Goal: Task Accomplishment & Management: Use online tool/utility

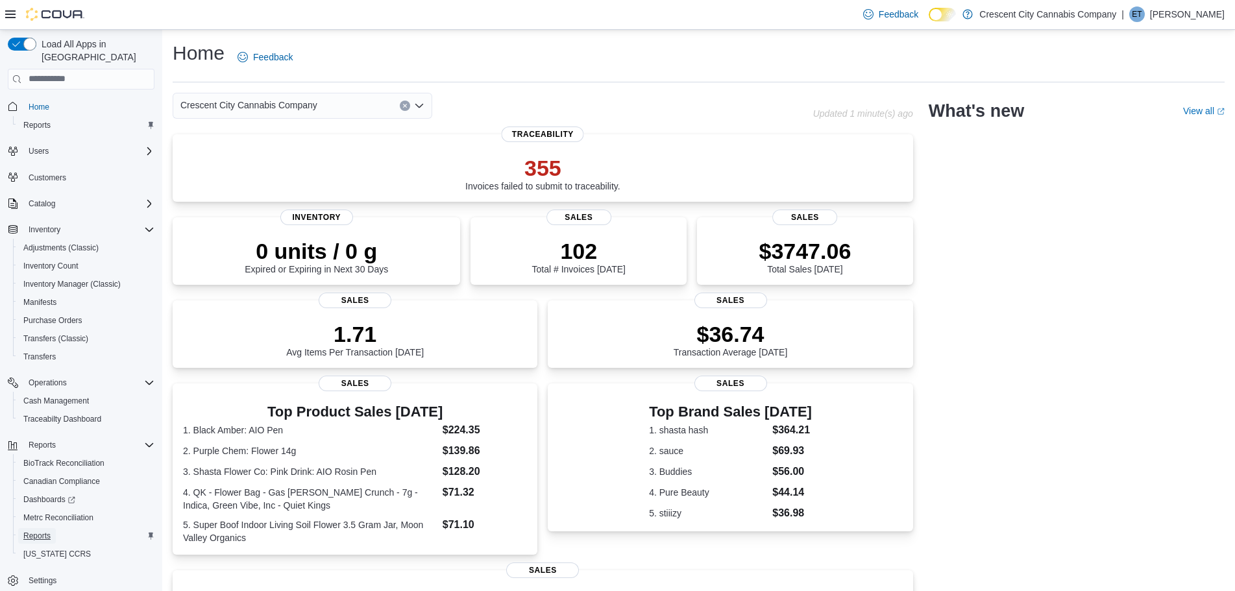
click at [39, 531] on span "Reports" at bounding box center [36, 536] width 27 height 10
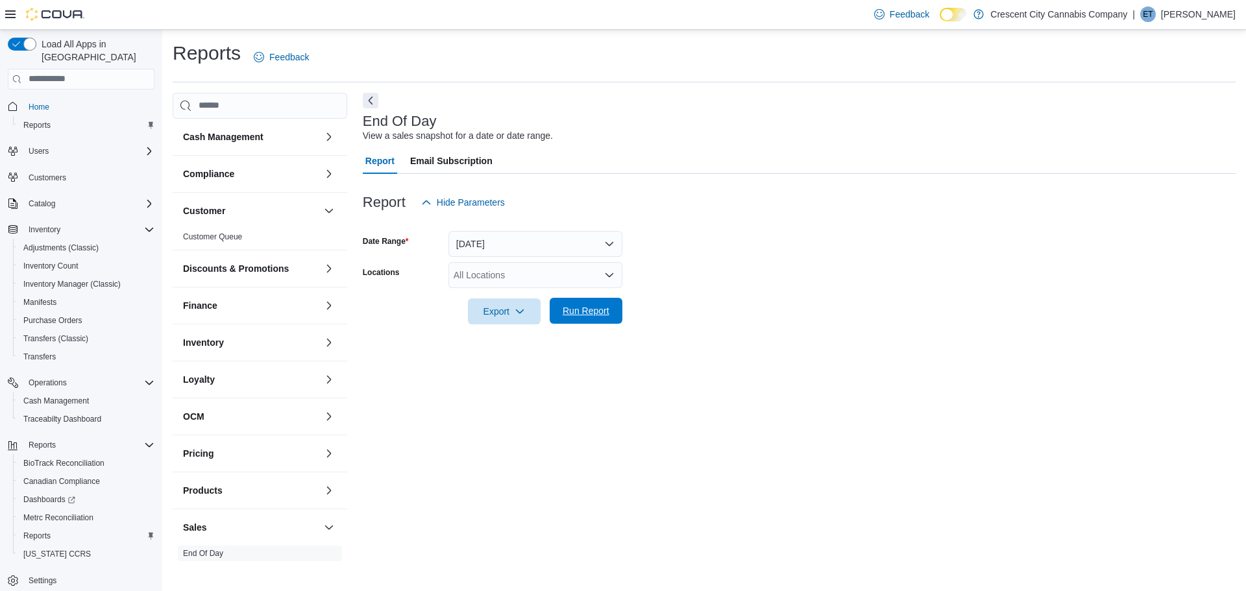
click at [572, 310] on span "Run Report" at bounding box center [586, 310] width 47 height 13
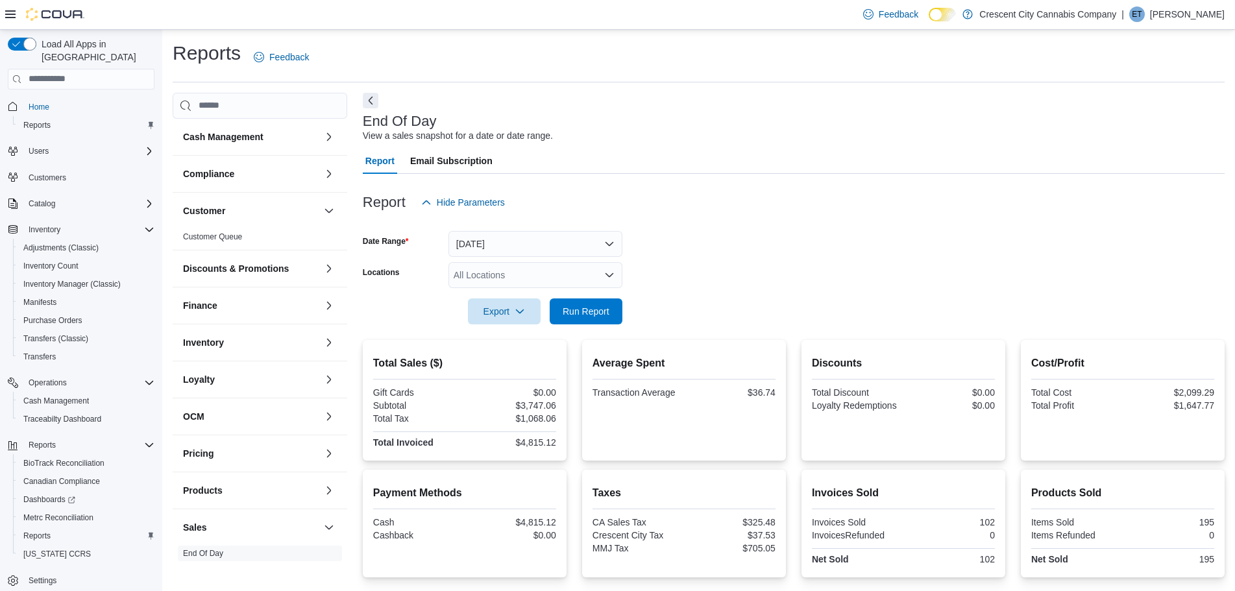
click at [748, 255] on form "Date Range [DATE] Locations All Locations Export Run Report" at bounding box center [794, 269] width 862 height 109
